Goal: Information Seeking & Learning: Learn about a topic

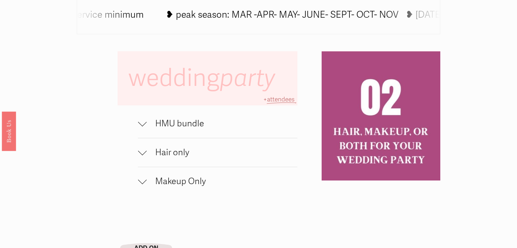
scroll to position [435, 0]
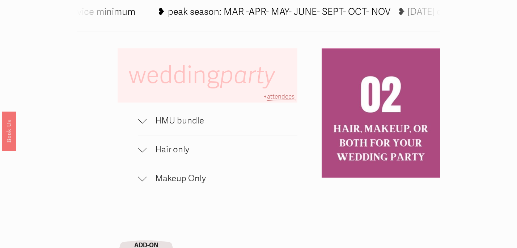
click at [142, 121] on div at bounding box center [142, 119] width 9 height 9
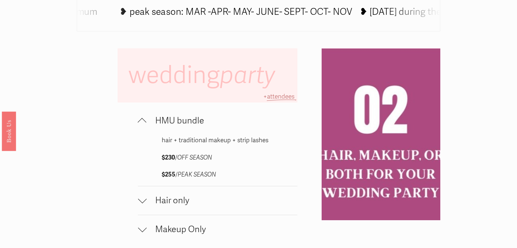
click at [143, 122] on div at bounding box center [142, 122] width 9 height 9
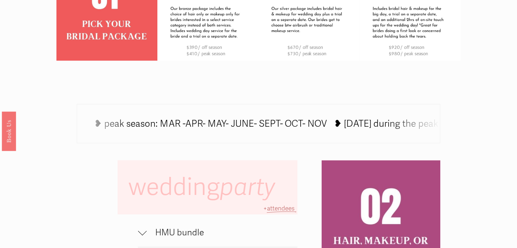
scroll to position [325, 0]
